Goal: Task Accomplishment & Management: Understand process/instructions

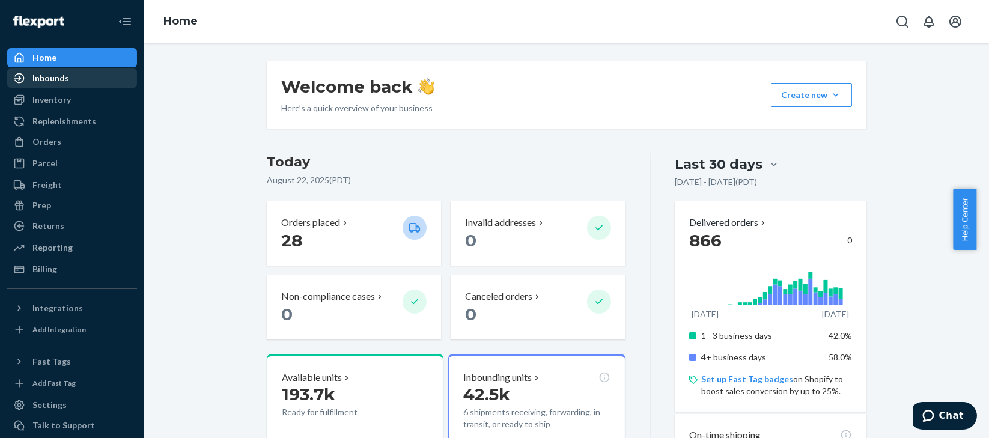
click at [58, 79] on div "Inbounds" at bounding box center [50, 78] width 37 height 12
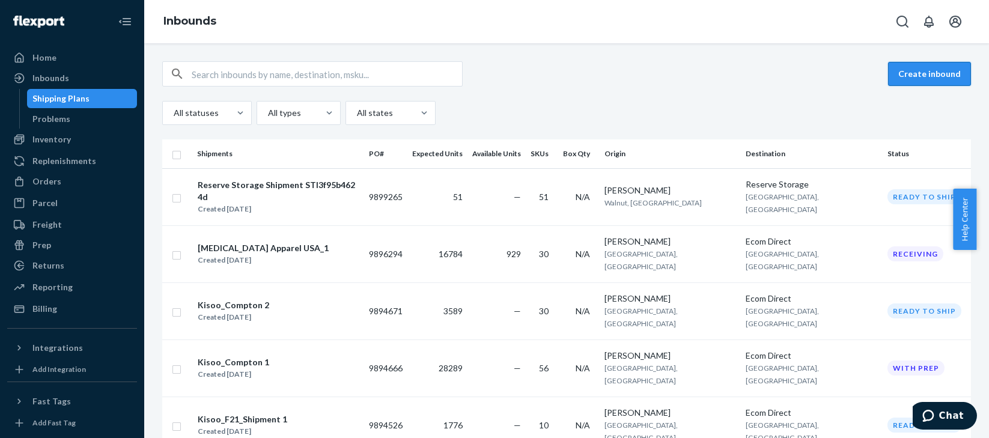
click at [939, 75] on button "Create inbound" at bounding box center [929, 74] width 83 height 24
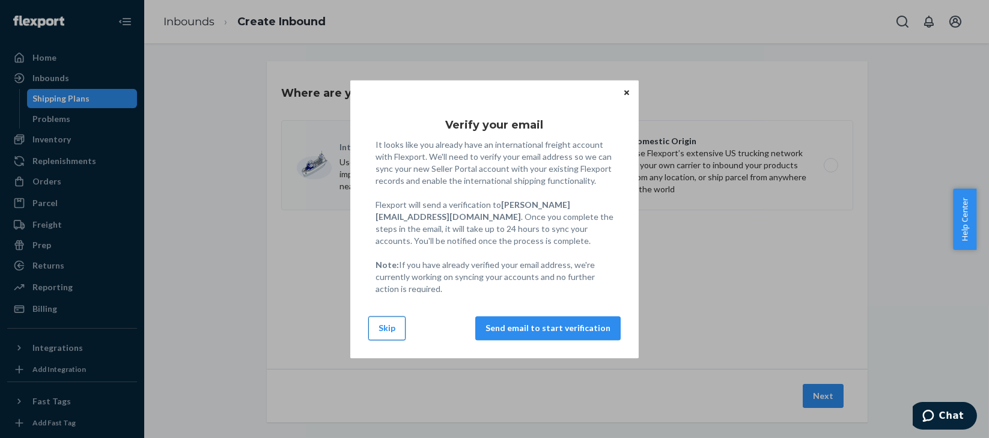
click at [377, 331] on button "Skip" at bounding box center [386, 328] width 37 height 24
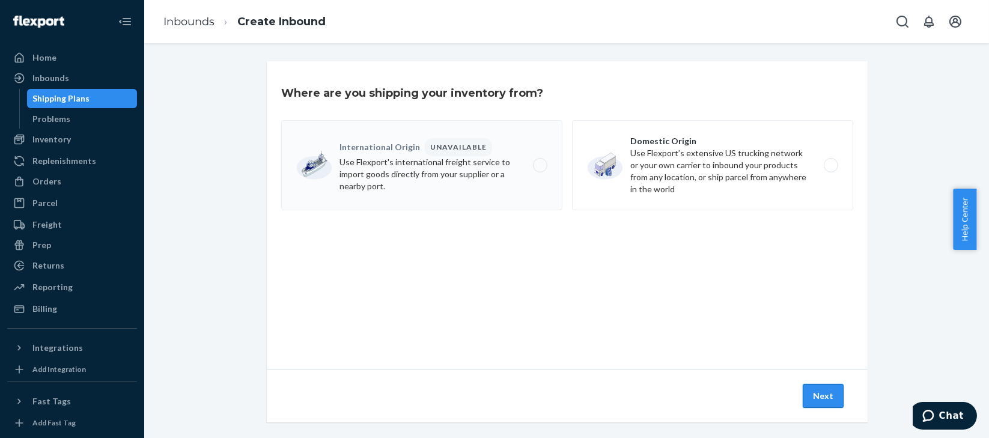
click at [816, 393] on button "Next" at bounding box center [822, 396] width 41 height 24
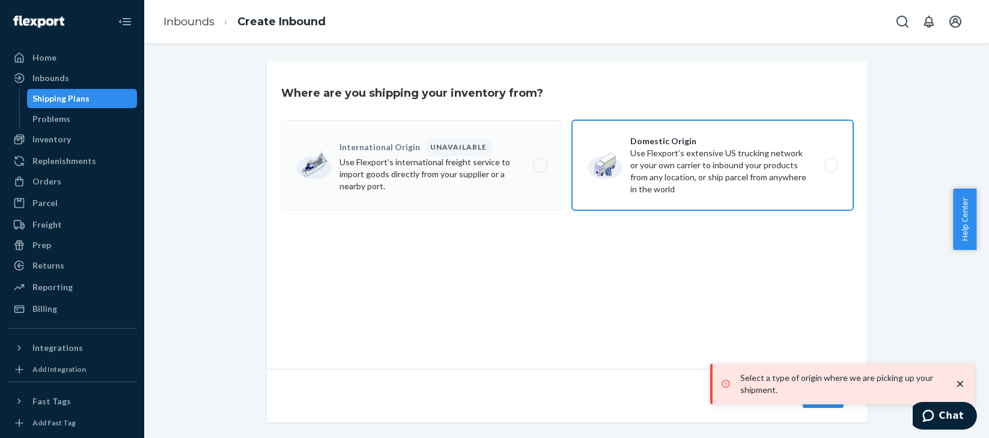
click at [726, 139] on label "Domestic Origin Use Flexport’s extensive US trucking network or your own carrie…" at bounding box center [712, 165] width 281 height 90
click at [830, 162] on input "Domestic Origin Use Flexport’s extensive US trucking network or your own carrie…" at bounding box center [834, 166] width 8 height 8
radio input "true"
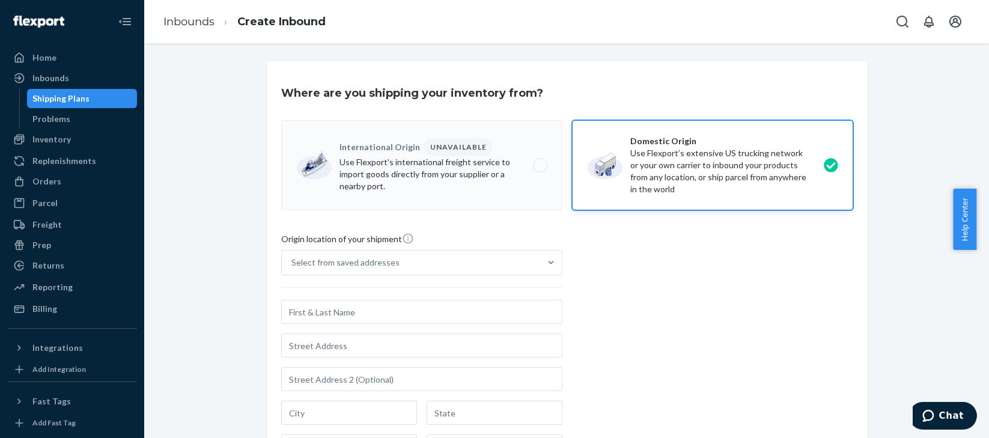
click at [52, 94] on div "Shipping Plans" at bounding box center [61, 98] width 57 height 12
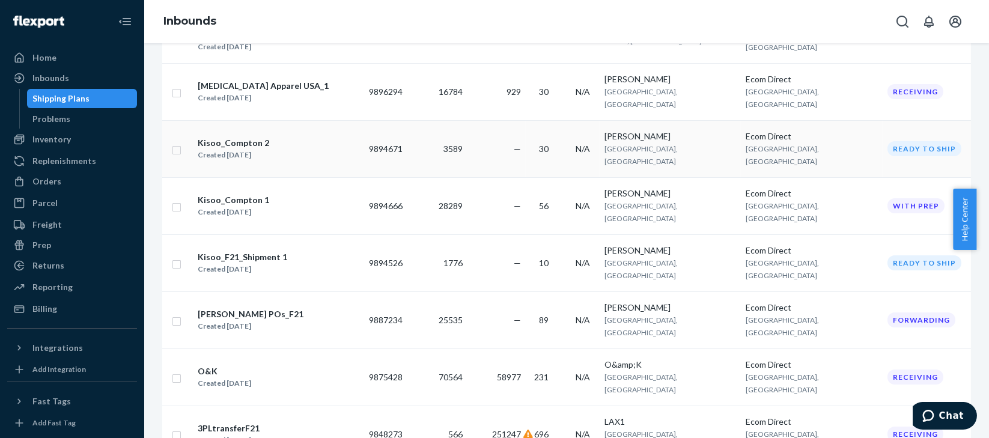
scroll to position [170, 0]
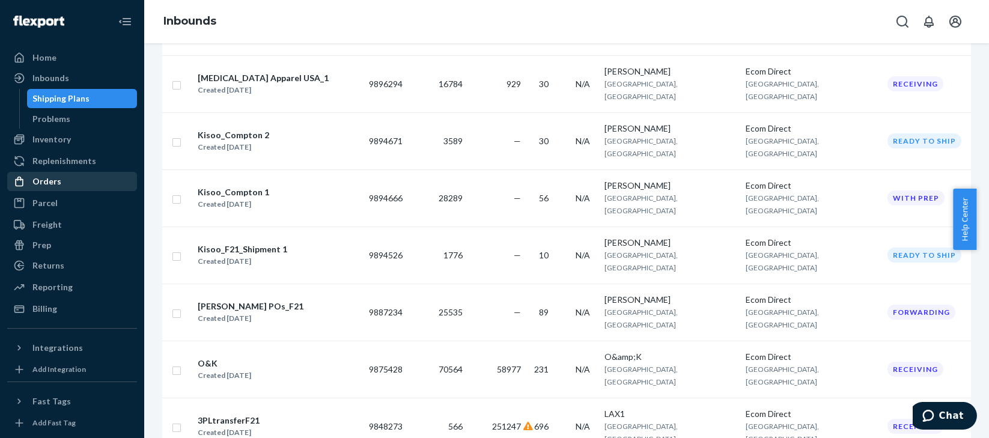
click at [44, 183] on div "Orders" at bounding box center [46, 181] width 29 height 12
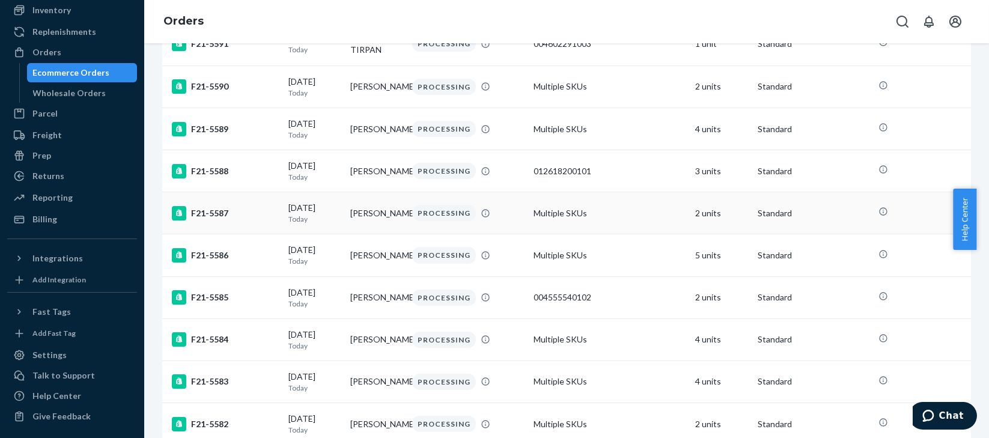
scroll to position [29, 0]
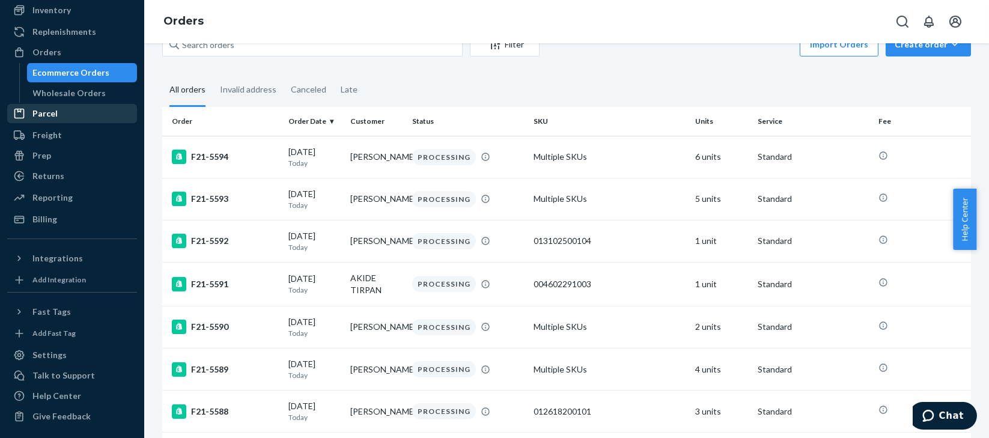
click at [23, 112] on icon at bounding box center [19, 114] width 10 height 10
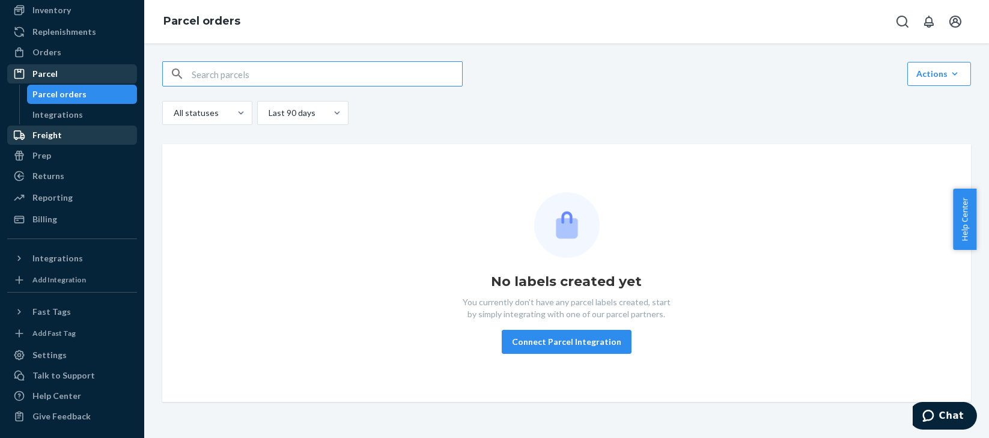
click at [64, 131] on div "Freight" at bounding box center [71, 135] width 127 height 17
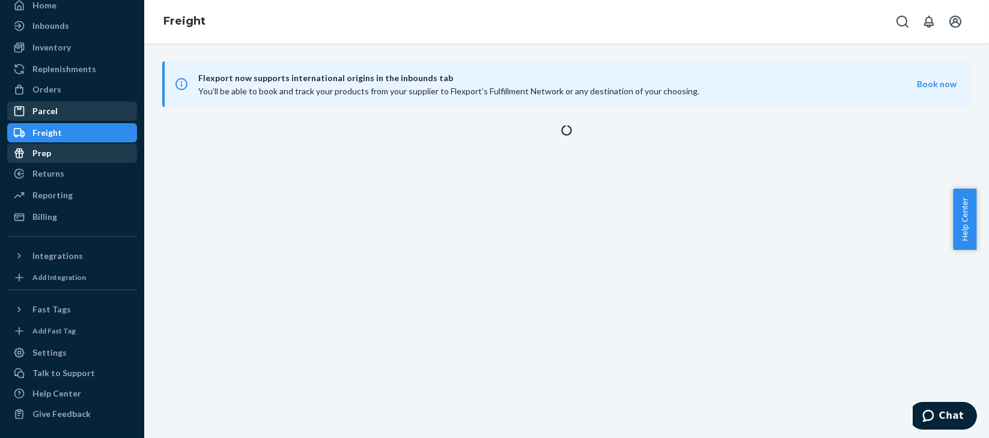
scroll to position [50, 0]
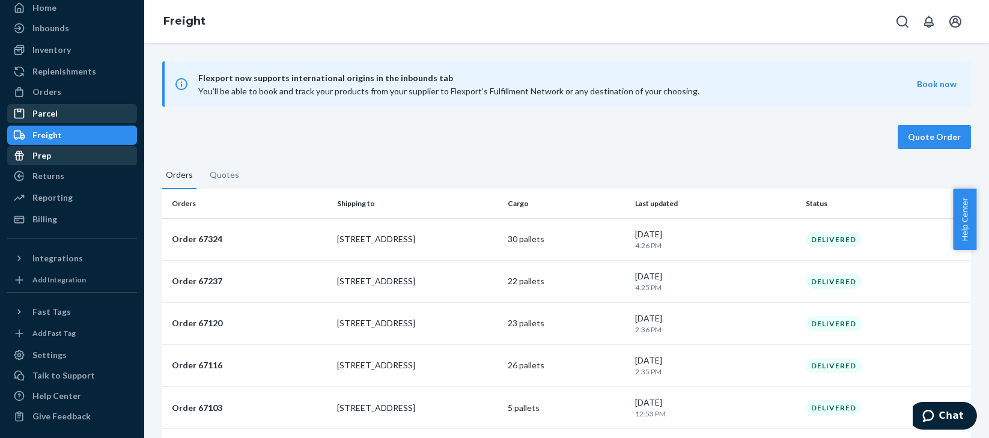
click at [52, 151] on div "Prep" at bounding box center [71, 155] width 127 height 17
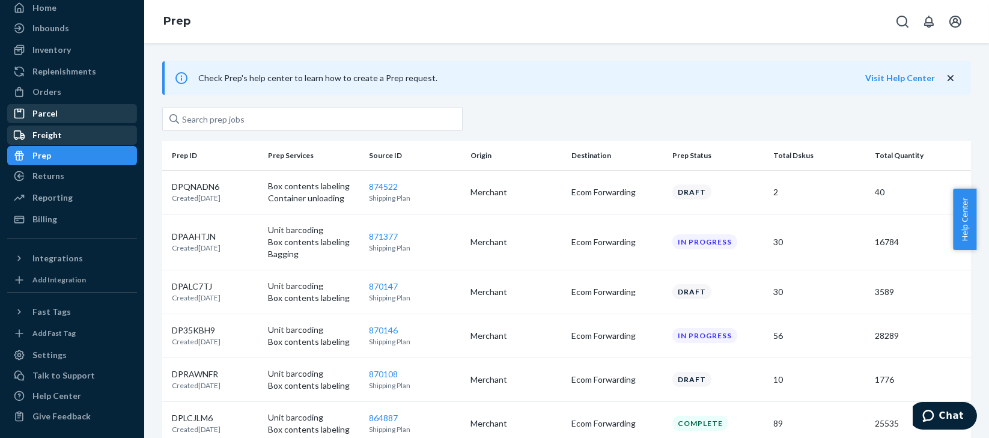
click at [47, 133] on div "Freight" at bounding box center [46, 135] width 29 height 12
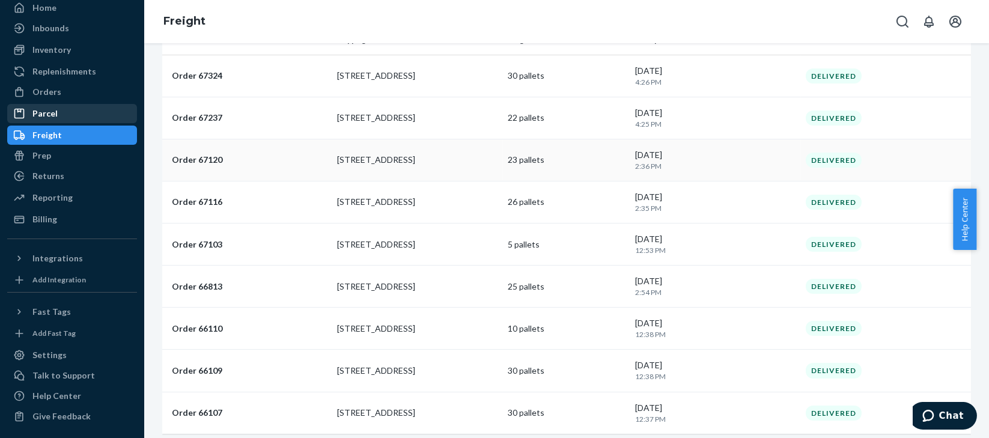
scroll to position [171, 0]
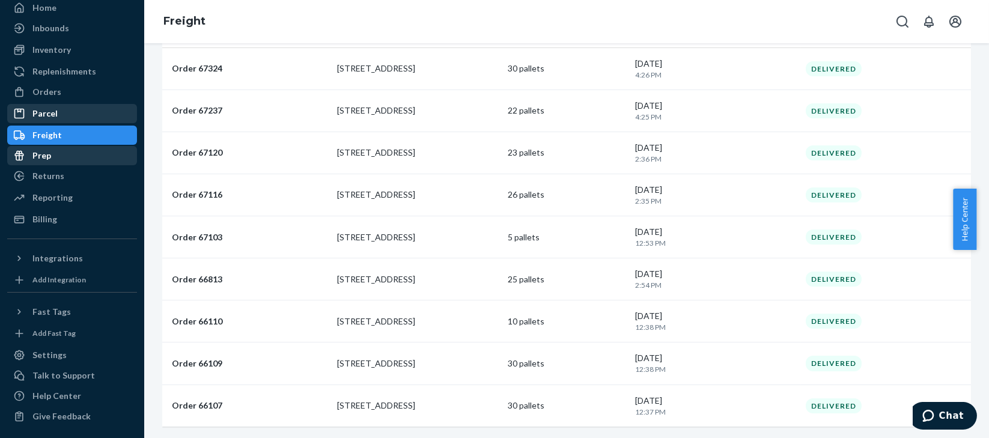
click at [31, 151] on div at bounding box center [22, 156] width 19 height 12
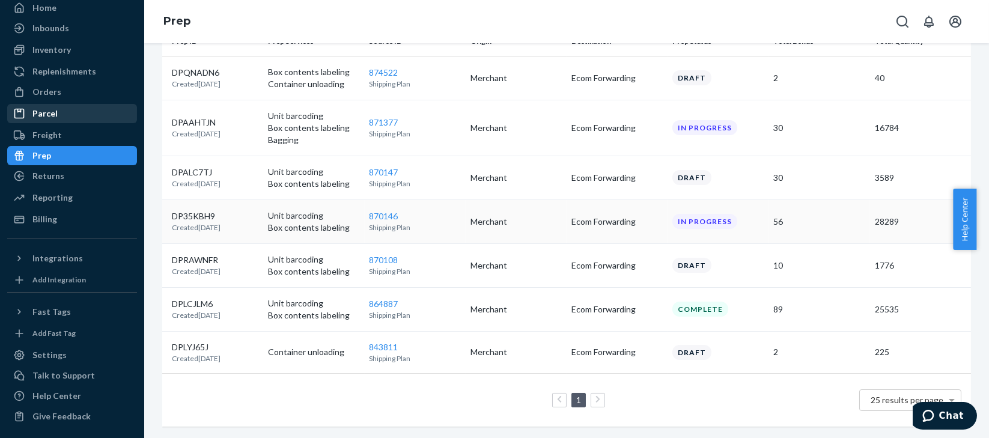
scroll to position [34, 0]
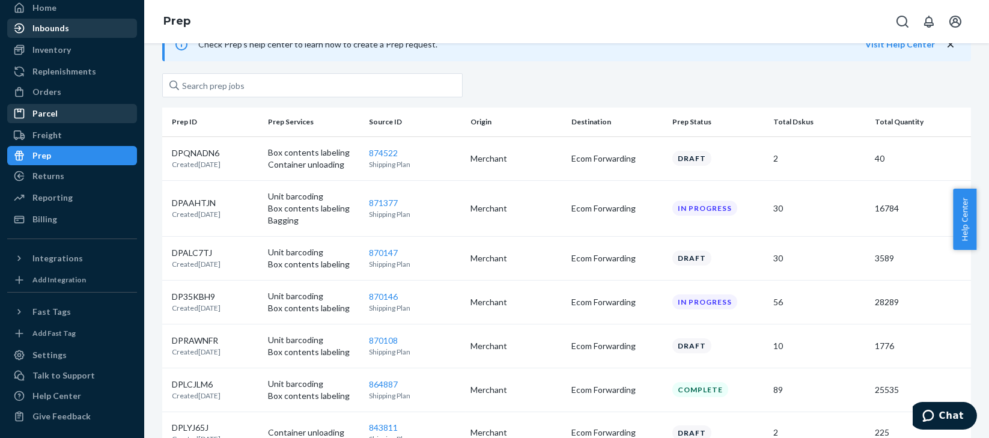
click at [44, 23] on div "Inbounds" at bounding box center [50, 28] width 37 height 12
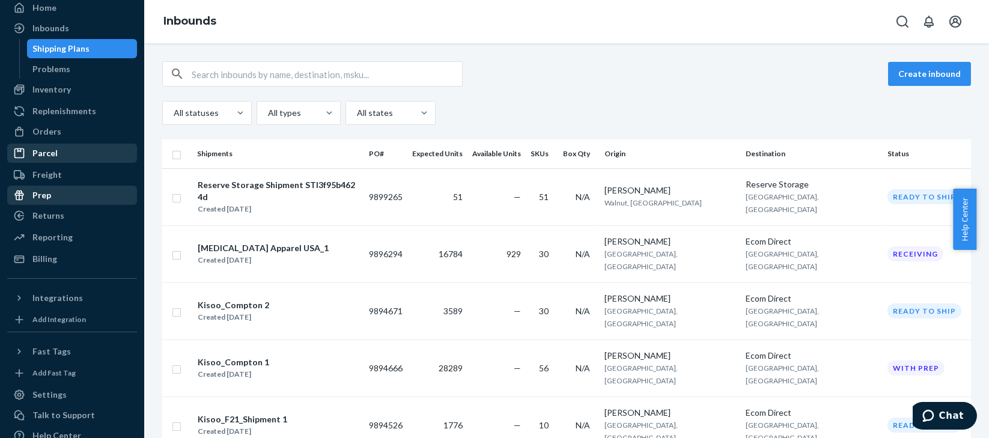
click at [46, 190] on div "Prep" at bounding box center [41, 195] width 19 height 12
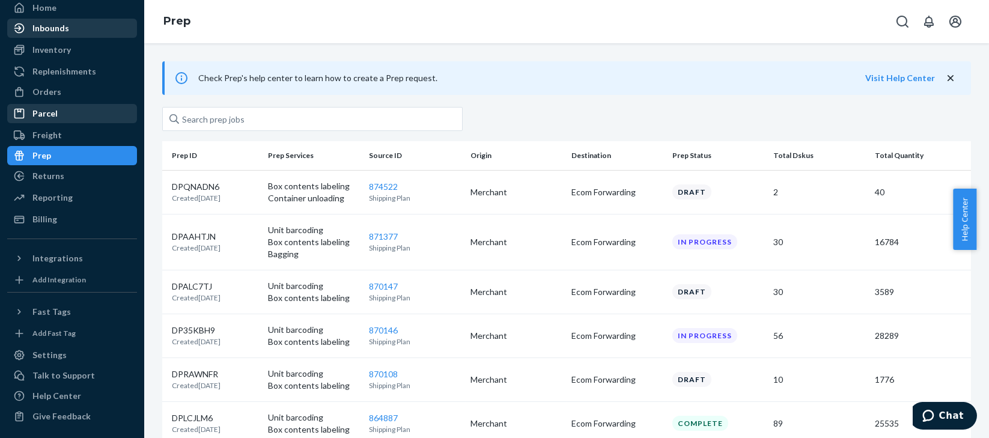
click at [53, 30] on div "Inbounds" at bounding box center [50, 28] width 37 height 12
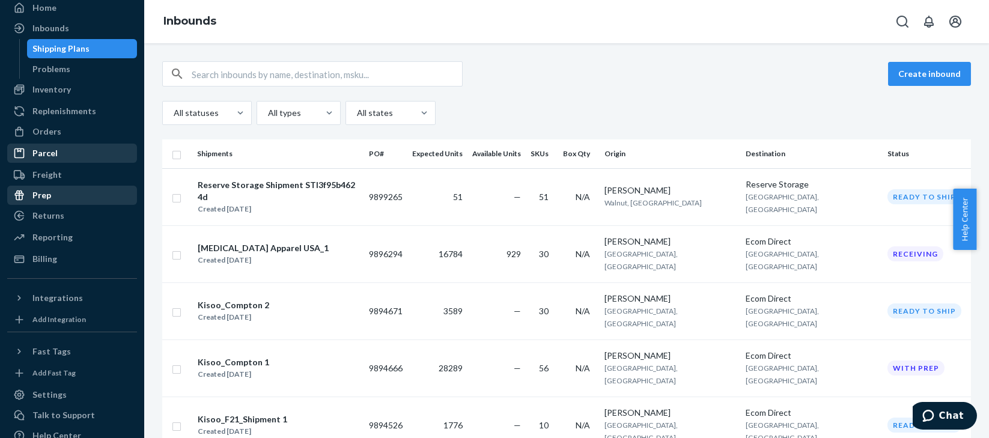
click at [34, 191] on div "Prep" at bounding box center [41, 195] width 19 height 12
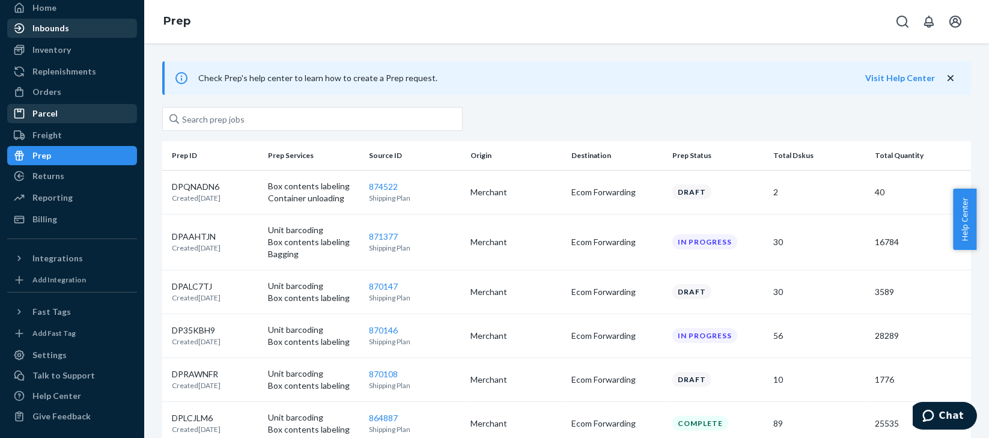
click at [51, 30] on div "Inbounds" at bounding box center [50, 28] width 37 height 12
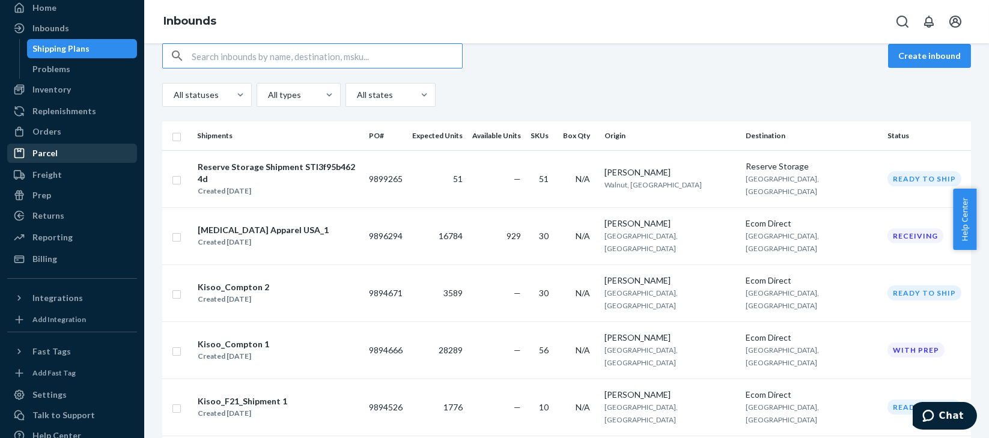
scroll to position [10, 0]
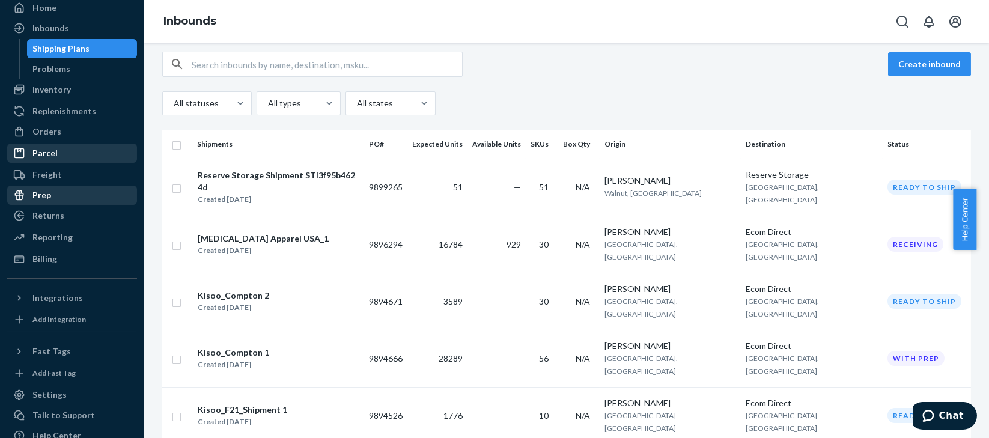
click at [58, 191] on div "Prep" at bounding box center [71, 195] width 127 height 17
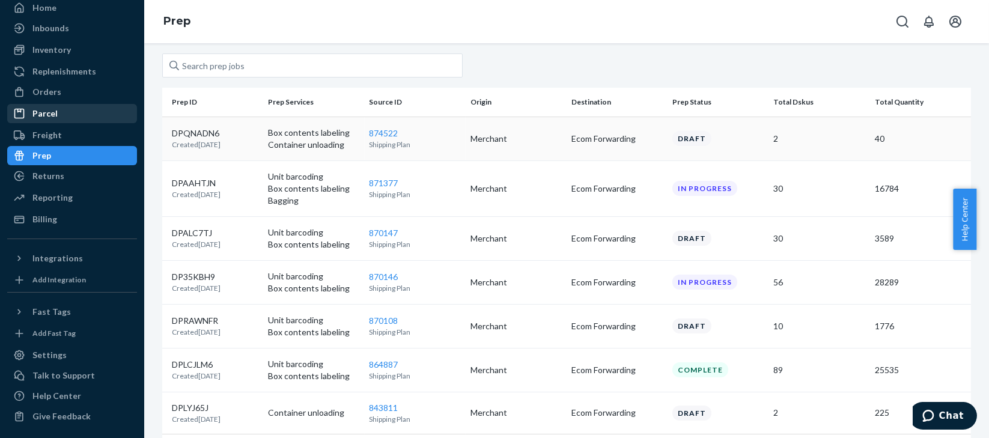
scroll to position [114, 0]
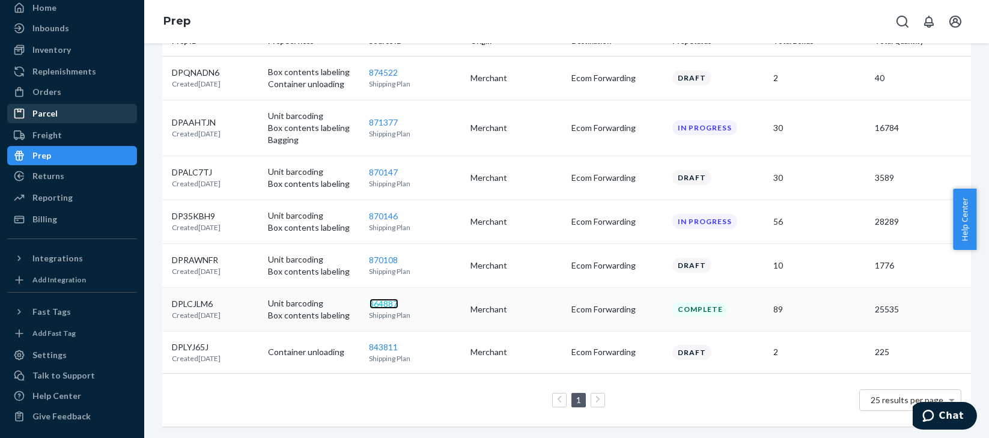
click at [377, 305] on link "864887" at bounding box center [383, 303] width 29 height 10
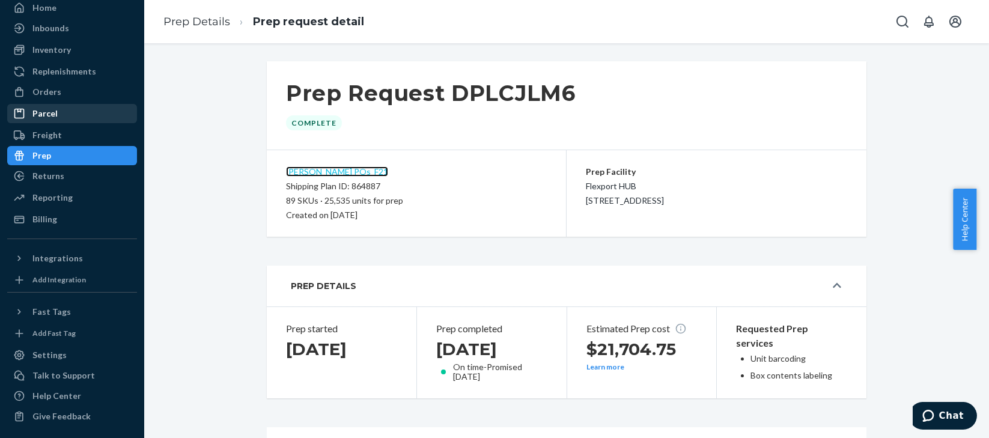
click at [327, 170] on link "[PERSON_NAME] POs_F21" at bounding box center [337, 171] width 102 height 10
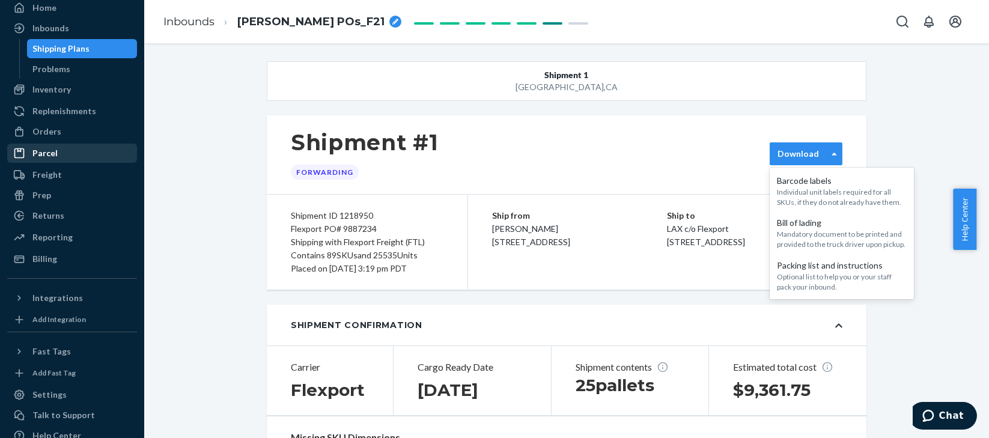
click at [805, 147] on div "Download" at bounding box center [805, 153] width 73 height 23
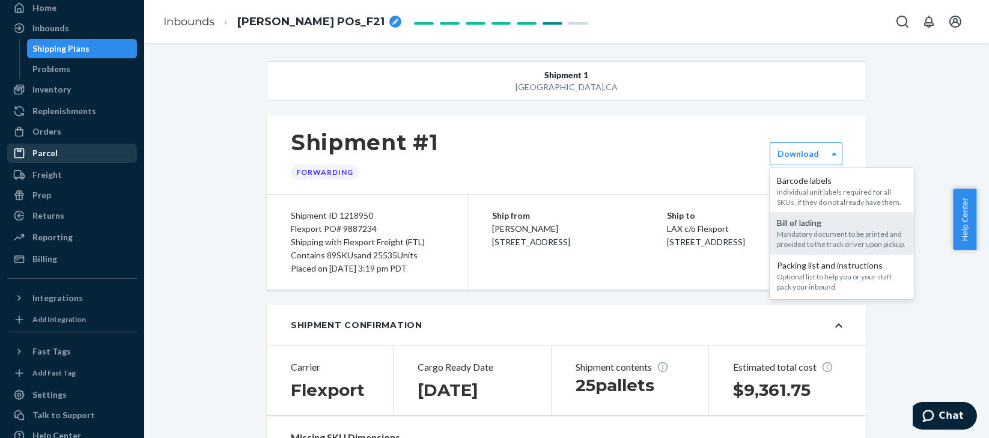
click at [784, 222] on div "Bill of lading" at bounding box center [842, 223] width 130 height 12
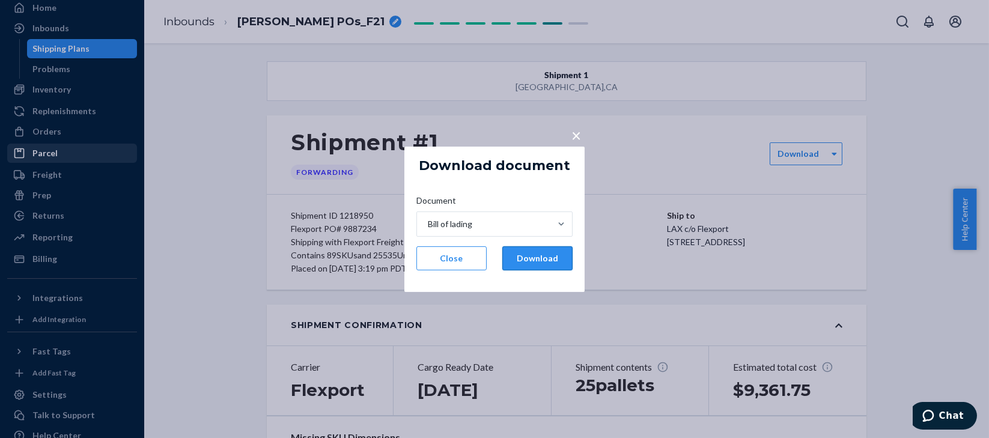
click at [556, 258] on button "Download" at bounding box center [537, 258] width 70 height 24
click at [443, 264] on button "Close" at bounding box center [451, 258] width 70 height 24
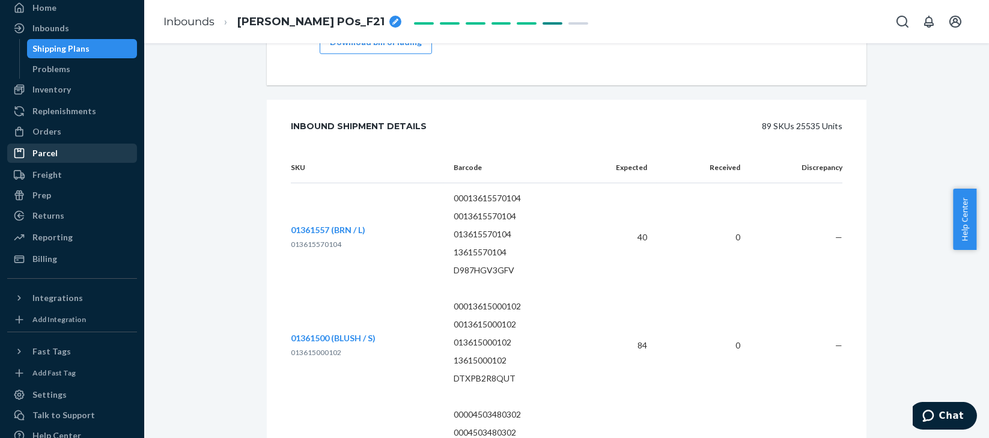
scroll to position [1761, 0]
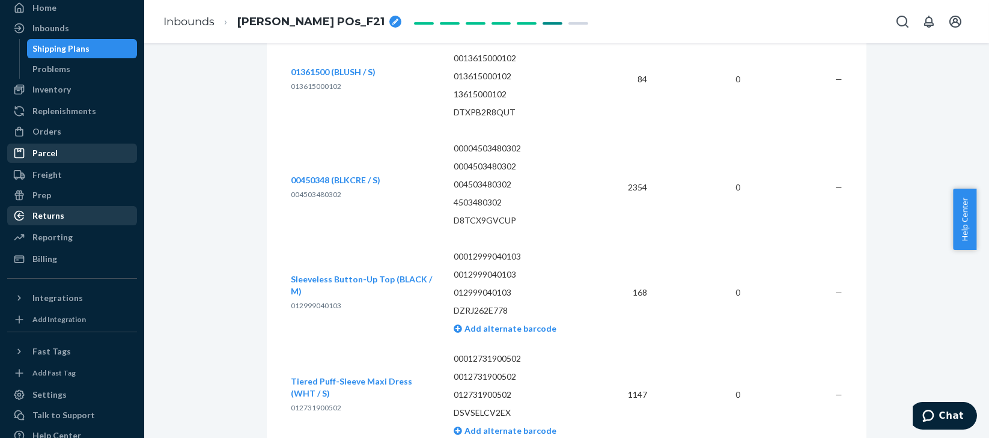
click at [58, 220] on div "Returns" at bounding box center [48, 216] width 32 height 12
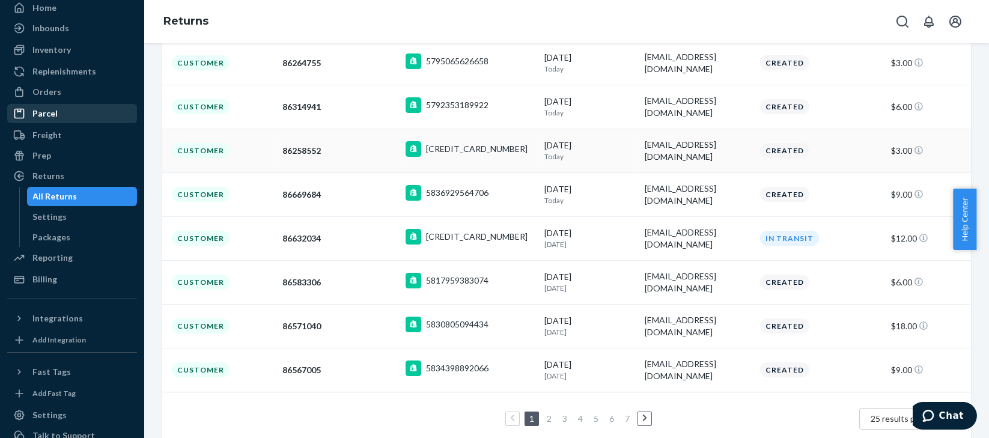
scroll to position [287, 0]
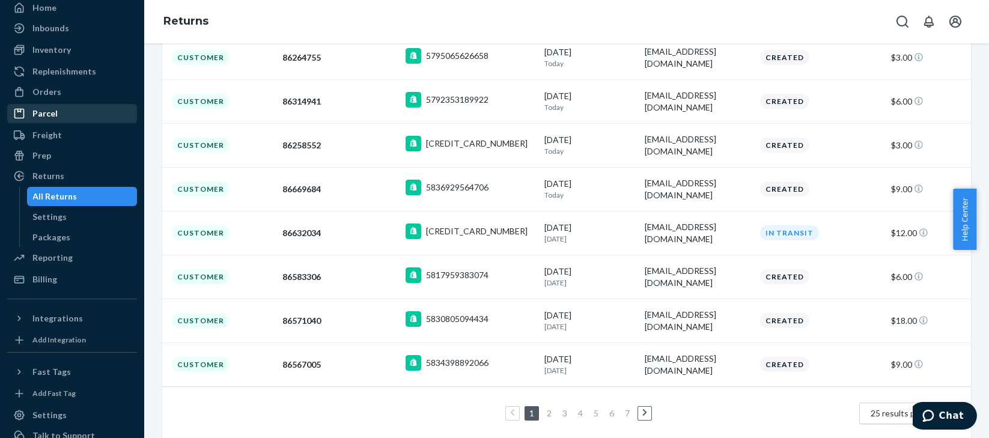
click at [945, 403] on span at bounding box center [952, 413] width 15 height 20
drag, startPoint x: 882, startPoint y: 426, endPoint x: 855, endPoint y: 419, distance: 28.6
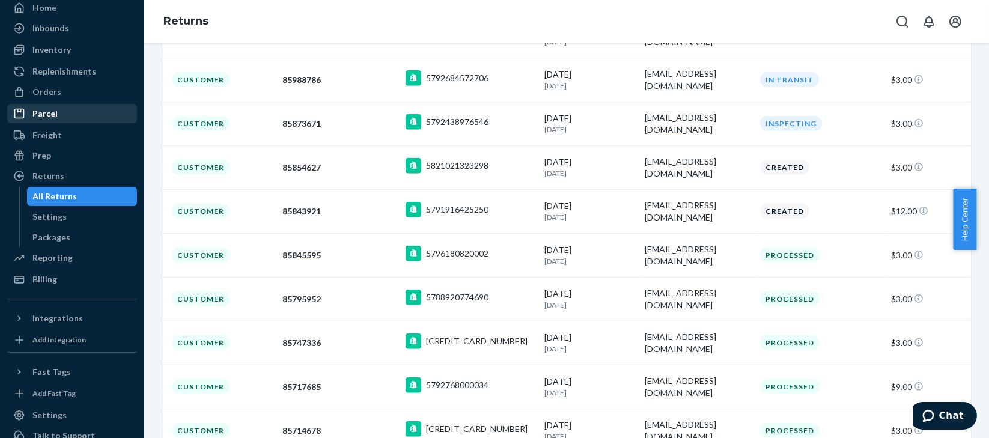
scroll to position [2540, 0]
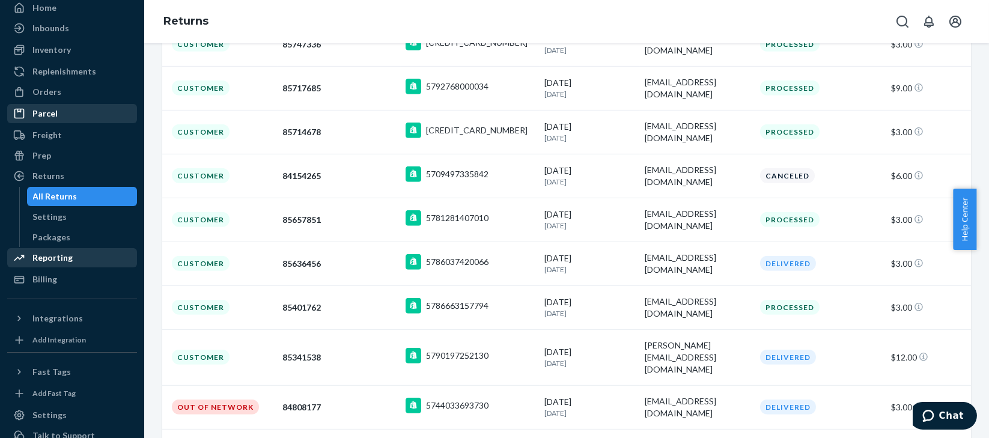
click at [61, 253] on div "Reporting" at bounding box center [52, 258] width 40 height 12
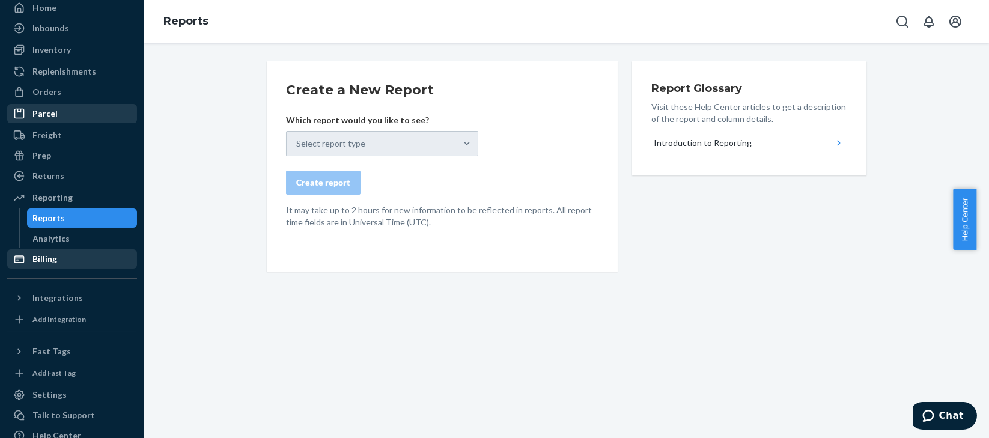
click at [43, 258] on div "Billing" at bounding box center [44, 259] width 25 height 12
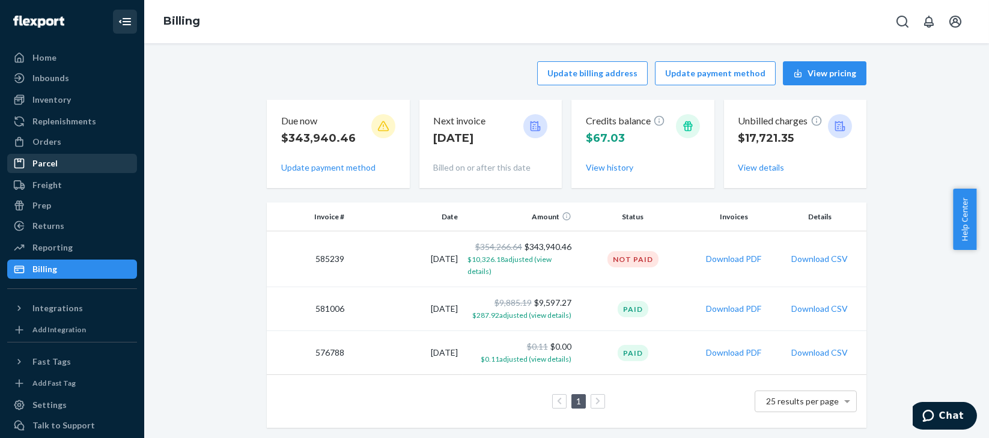
click at [115, 13] on button "Close Navigation" at bounding box center [125, 22] width 24 height 24
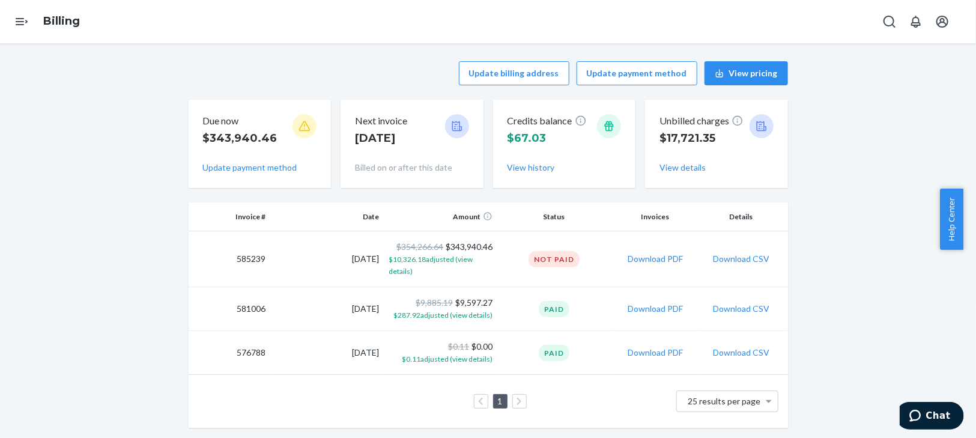
scroll to position [43, 0]
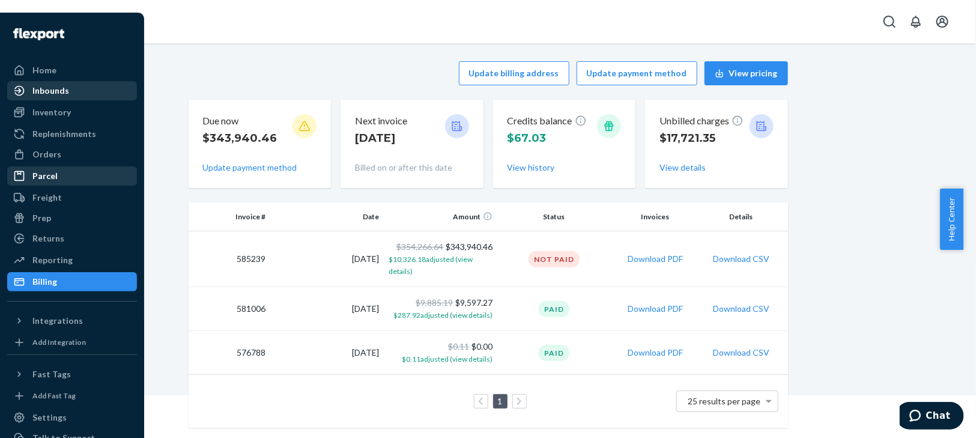
click at [57, 93] on div "Inbounds" at bounding box center [50, 91] width 37 height 12
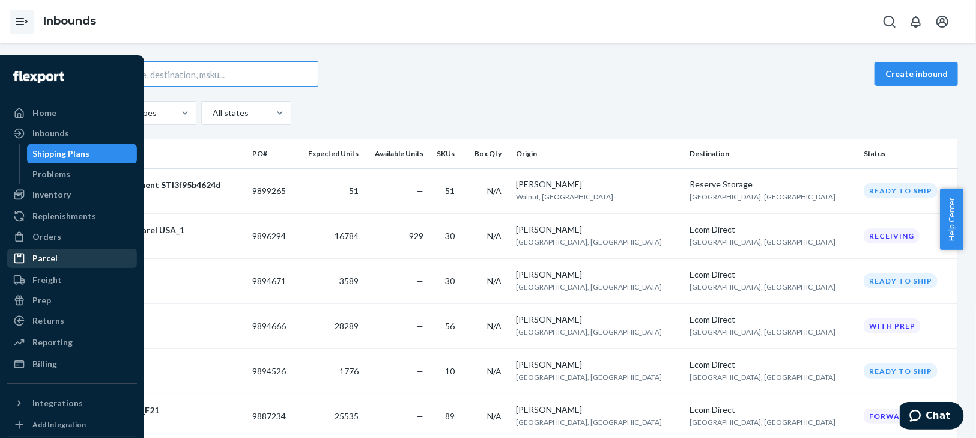
click at [24, 21] on icon "Open Navigation" at bounding box center [21, 21] width 14 height 14
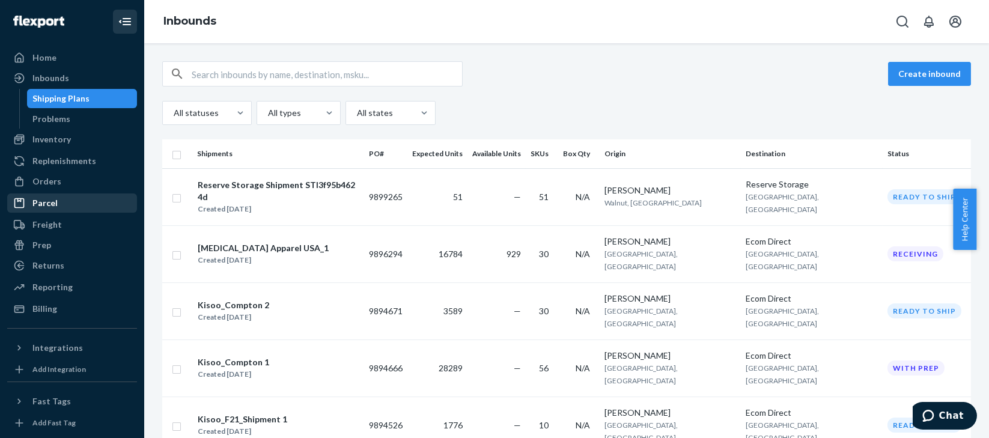
click at [118, 23] on icon "Close Navigation" at bounding box center [125, 21] width 14 height 14
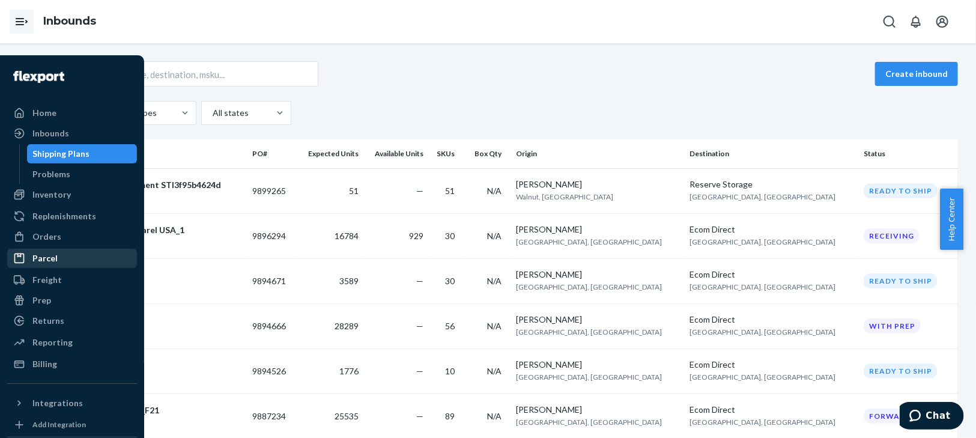
click at [436, 43] on div "Inbounds" at bounding box center [488, 21] width 976 height 43
click at [44, 131] on div "Inbounds" at bounding box center [50, 133] width 37 height 12
click at [386, 69] on div "Create inbound" at bounding box center [488, 73] width 940 height 25
click at [52, 130] on div "Inbounds" at bounding box center [50, 133] width 37 height 12
click at [40, 111] on div "Home" at bounding box center [44, 113] width 24 height 12
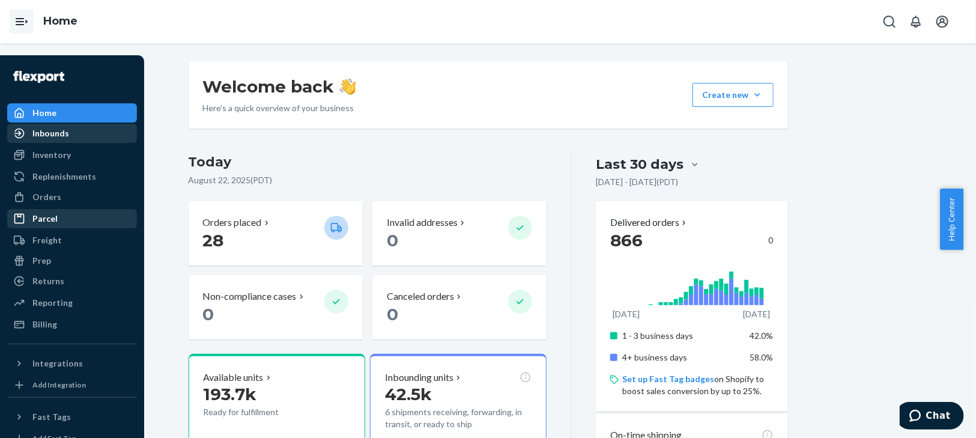
click at [50, 132] on div "Inbounds" at bounding box center [50, 133] width 37 height 12
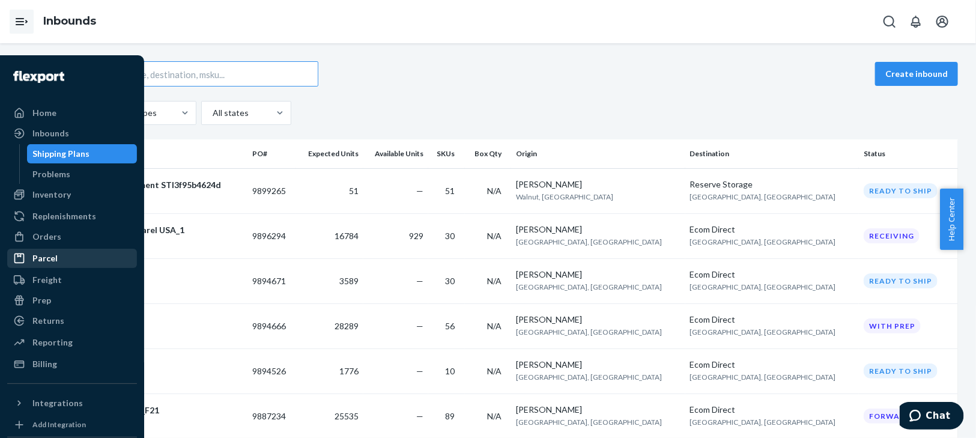
click at [20, 23] on icon "Open Navigation" at bounding box center [21, 21] width 14 height 14
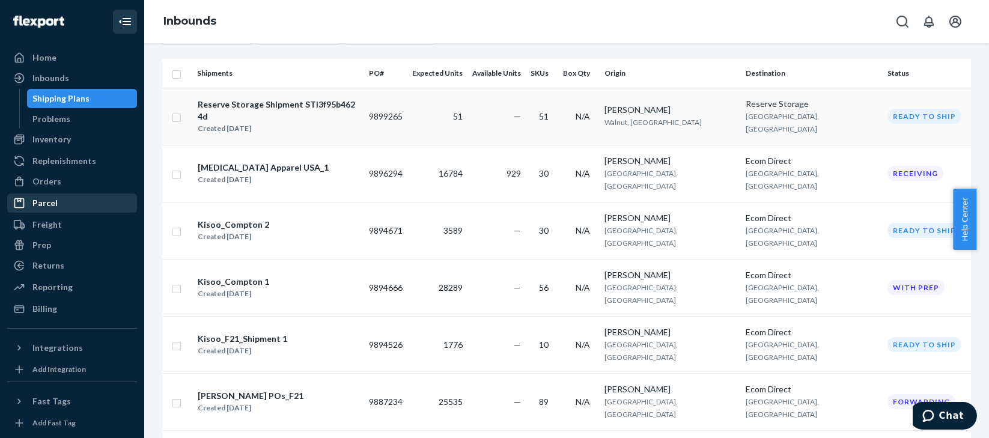
scroll to position [170, 0]
